Goal: Understand process/instructions: Learn how to perform a task or action

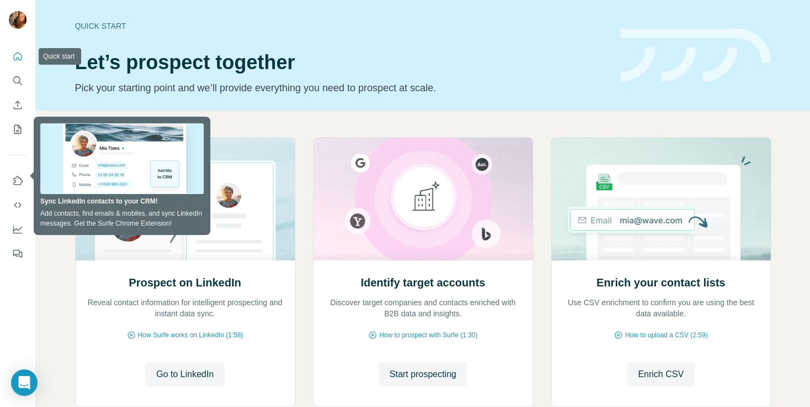
click at [15, 60] on icon "Quick start" at bounding box center [18, 56] width 8 height 8
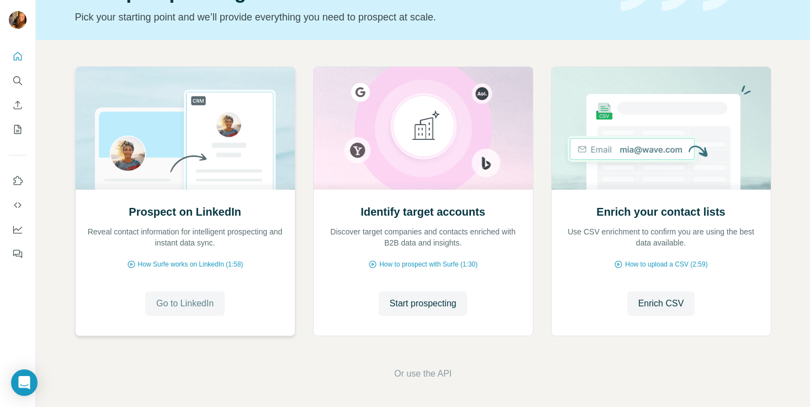
click at [201, 307] on span "Go to LinkedIn" at bounding box center [184, 303] width 57 height 13
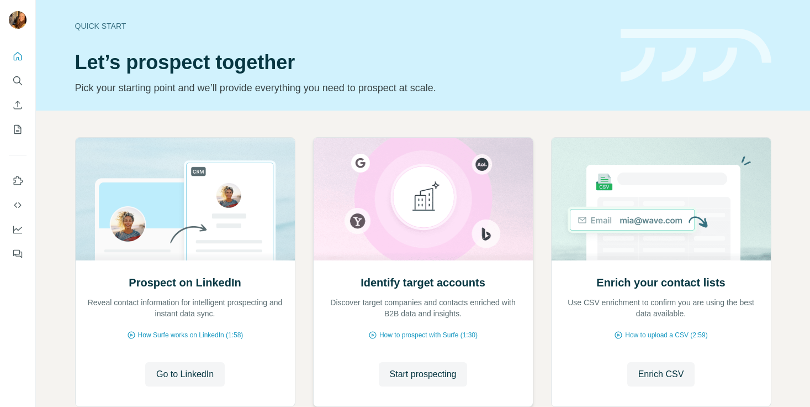
scroll to position [71, 0]
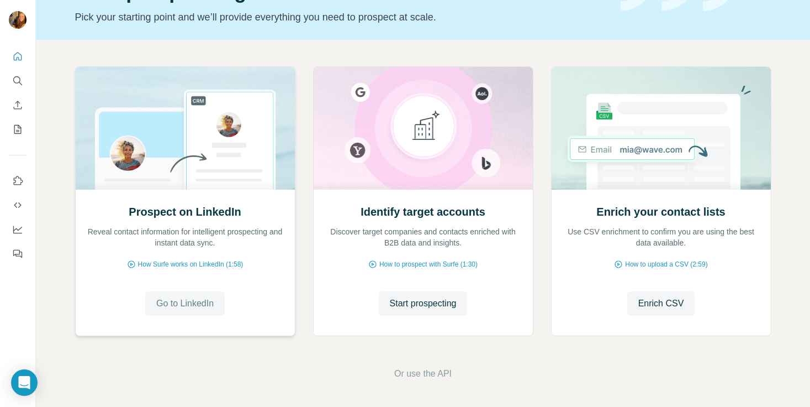
click at [205, 301] on span "Go to LinkedIn" at bounding box center [184, 303] width 57 height 13
